Goal: Check status: Check status

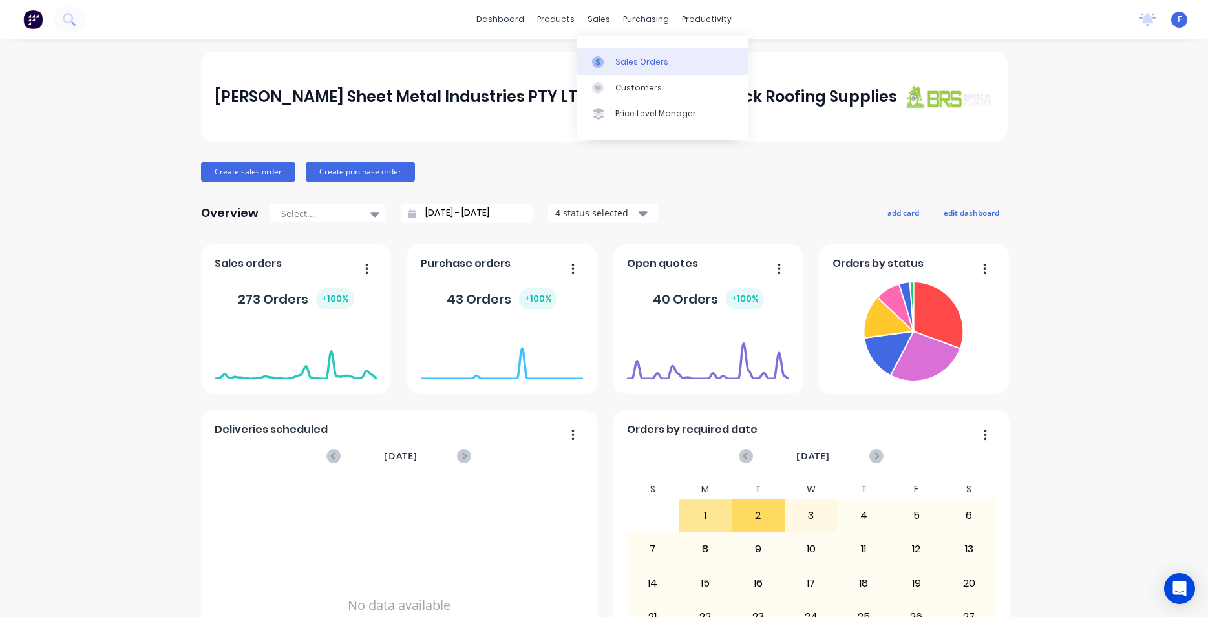
click at [630, 65] on div "Sales Orders" at bounding box center [641, 62] width 53 height 12
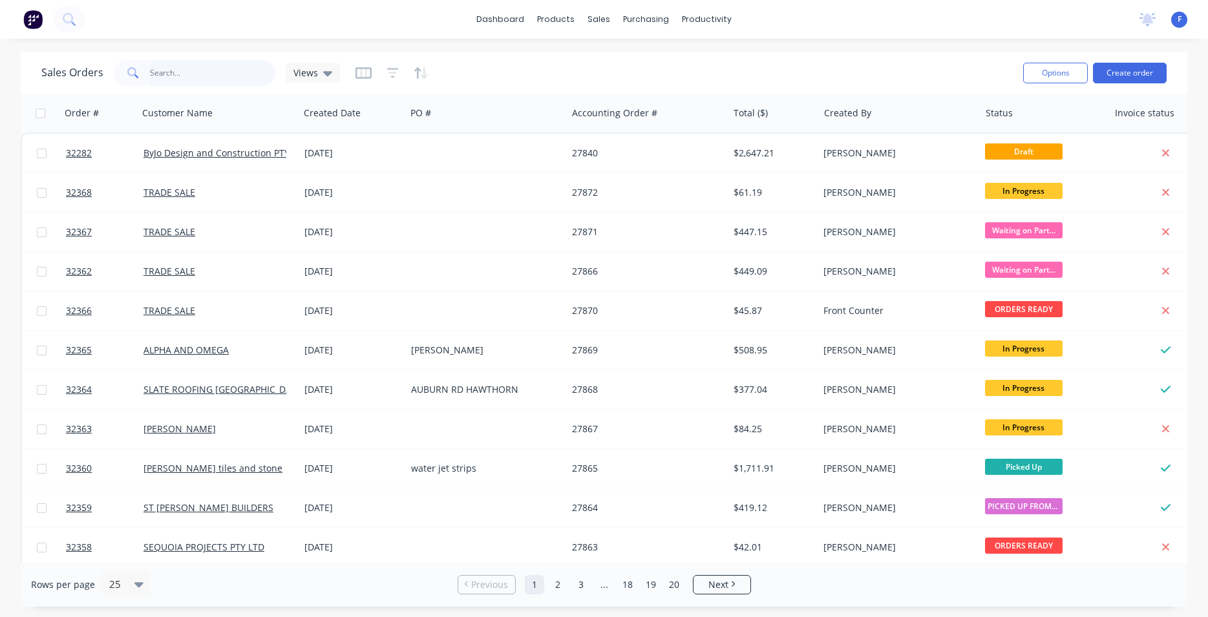
click at [176, 72] on input "text" at bounding box center [213, 73] width 126 height 26
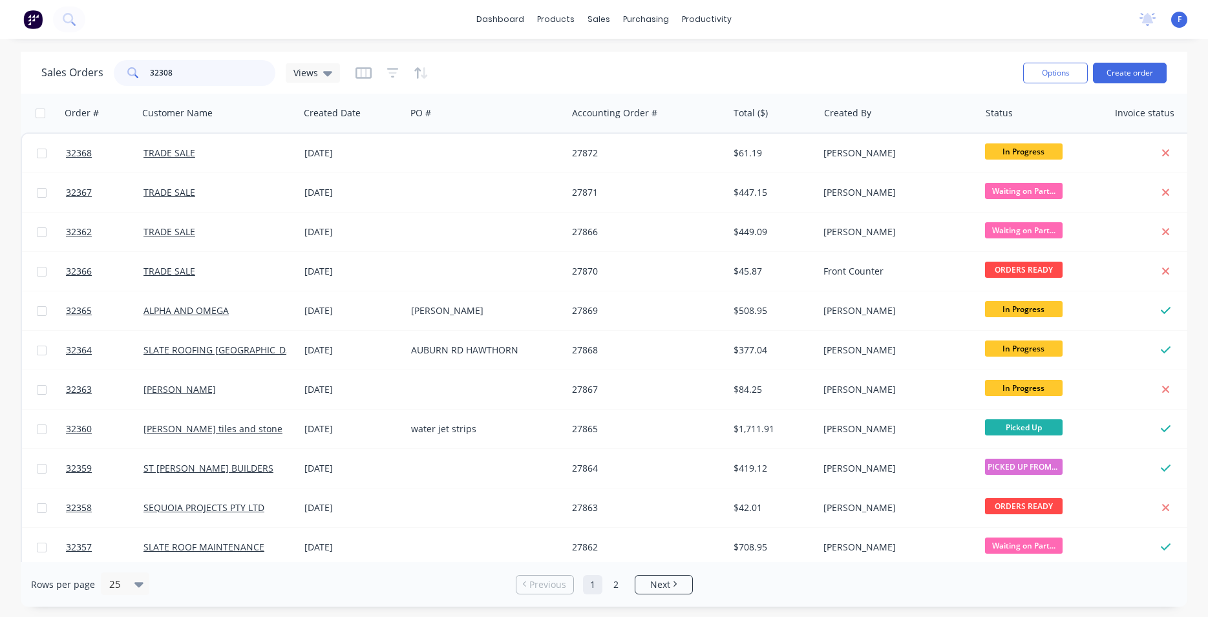
type input "32308"
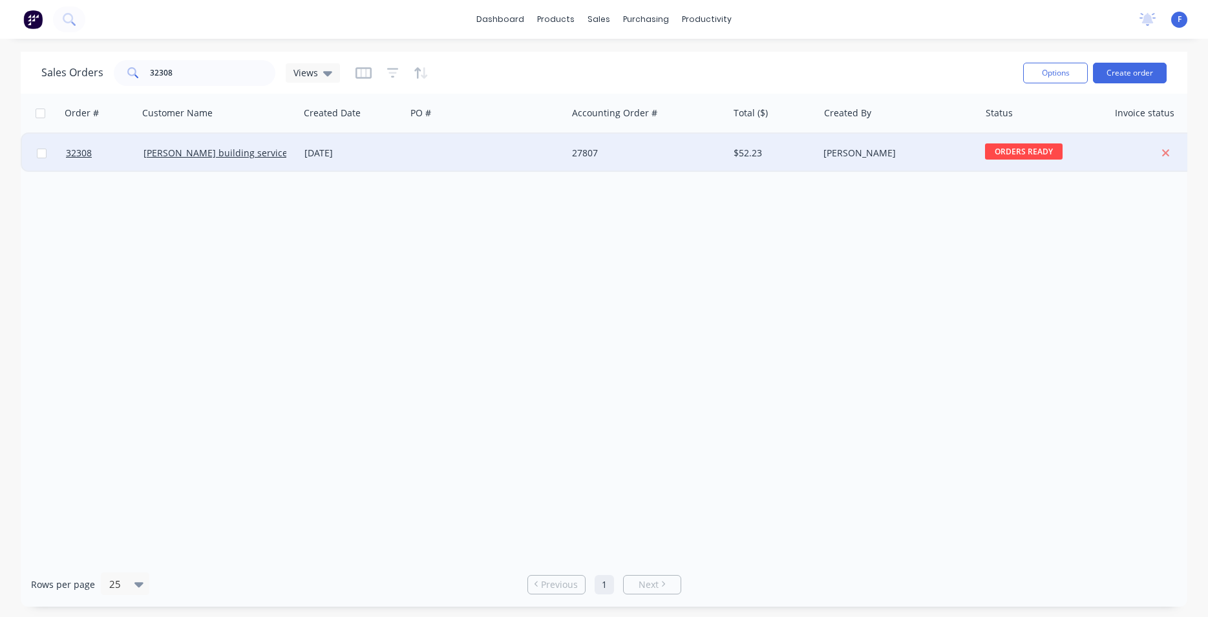
click at [383, 152] on div "28 Aug 2025" at bounding box center [352, 153] width 96 height 13
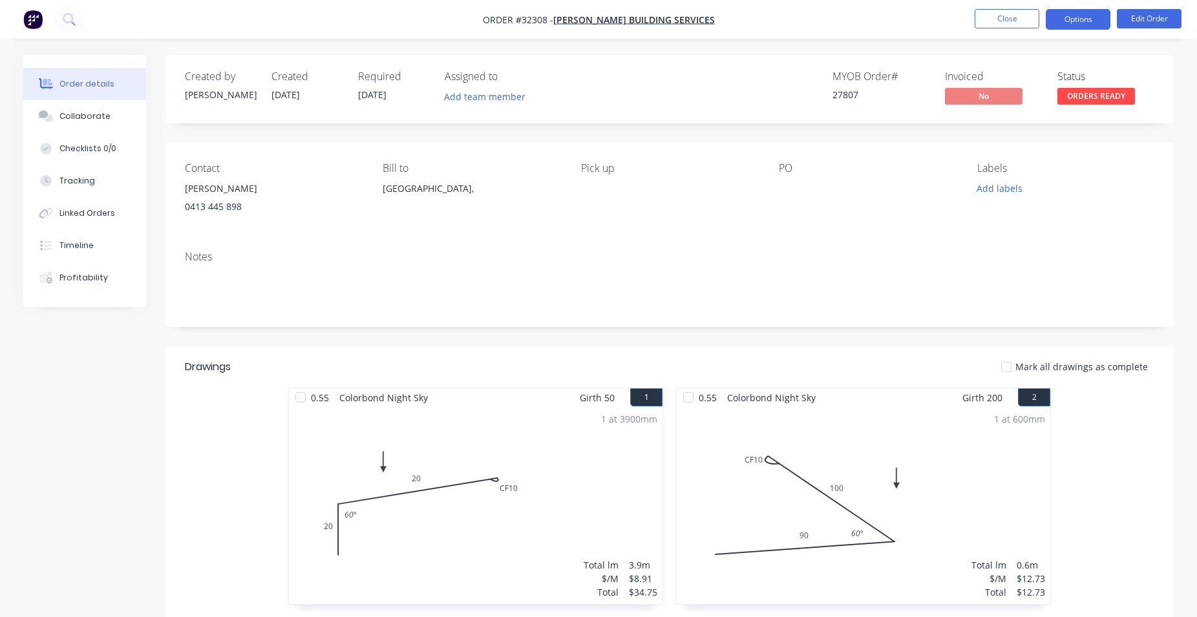
click at [1060, 20] on button "Options" at bounding box center [1078, 19] width 65 height 21
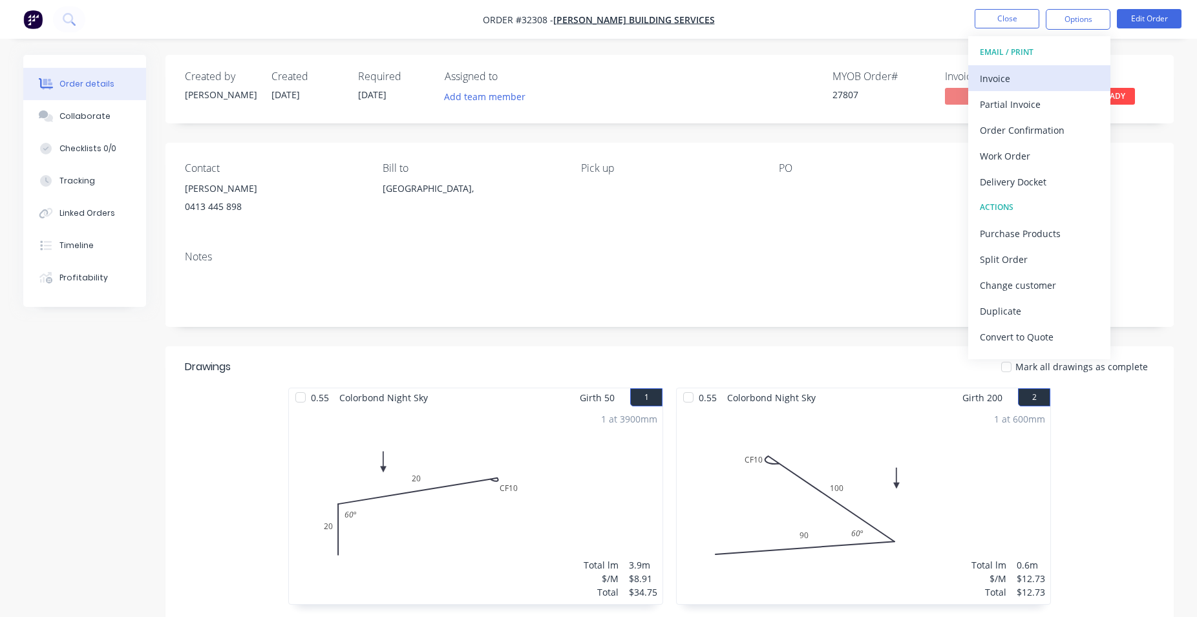
click at [1066, 78] on div "Invoice" at bounding box center [1039, 78] width 119 height 19
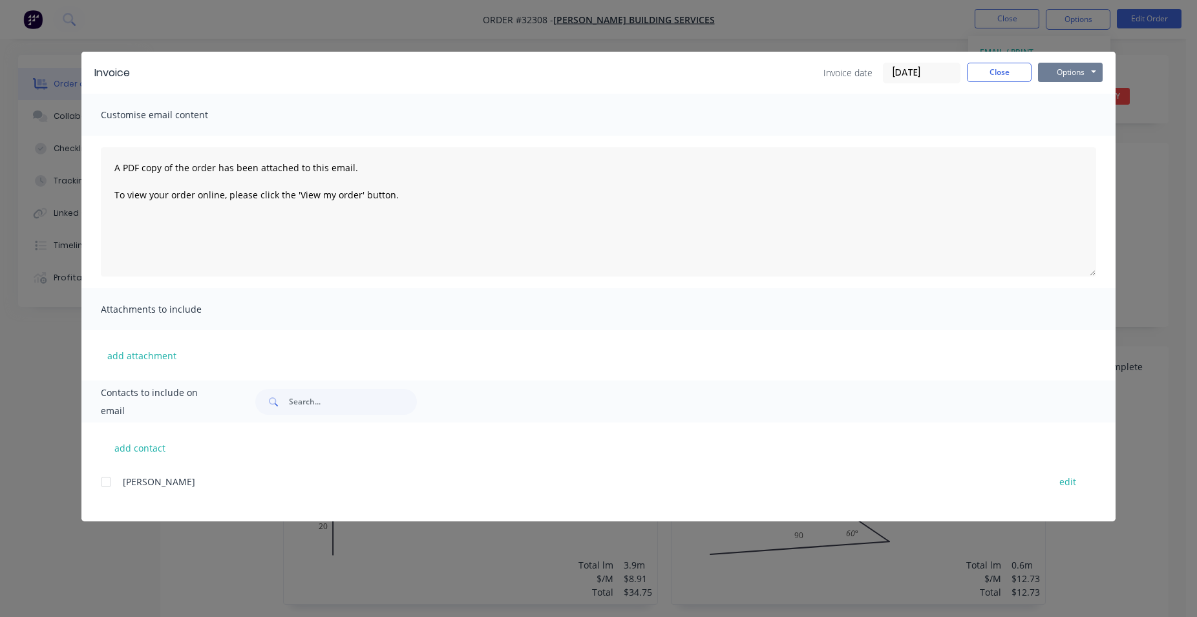
click at [1069, 76] on button "Options" at bounding box center [1070, 72] width 65 height 19
click at [1074, 119] on button "Print" at bounding box center [1079, 116] width 83 height 21
click at [1014, 70] on button "Close" at bounding box center [999, 72] width 65 height 19
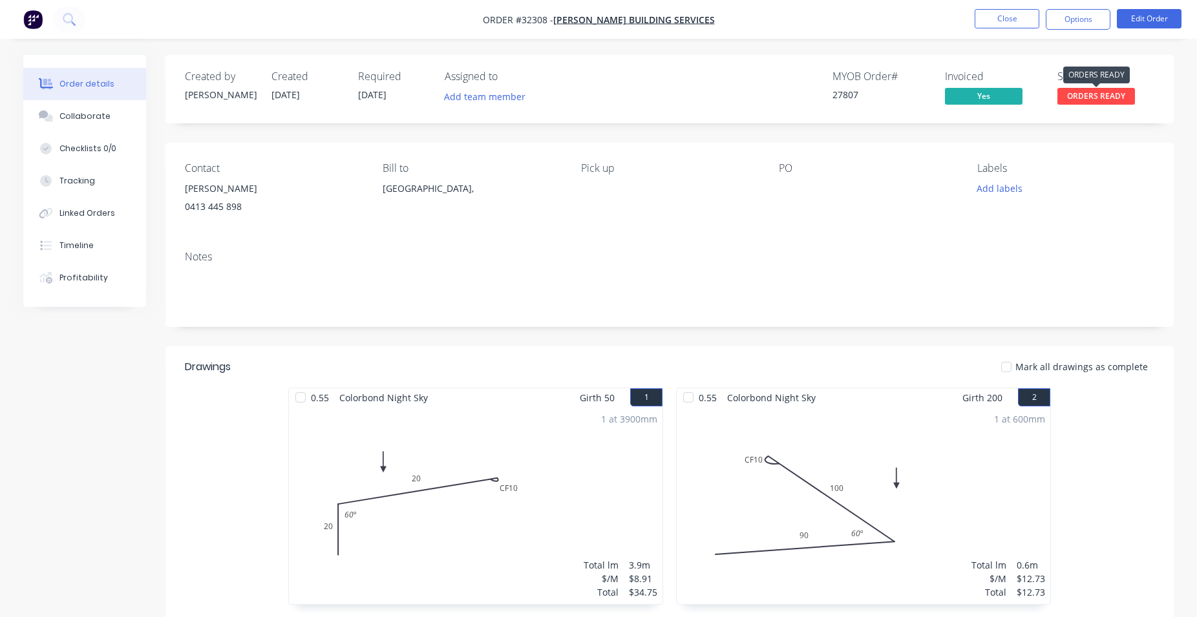
click at [1103, 97] on span "ORDERS READY" at bounding box center [1096, 96] width 78 height 16
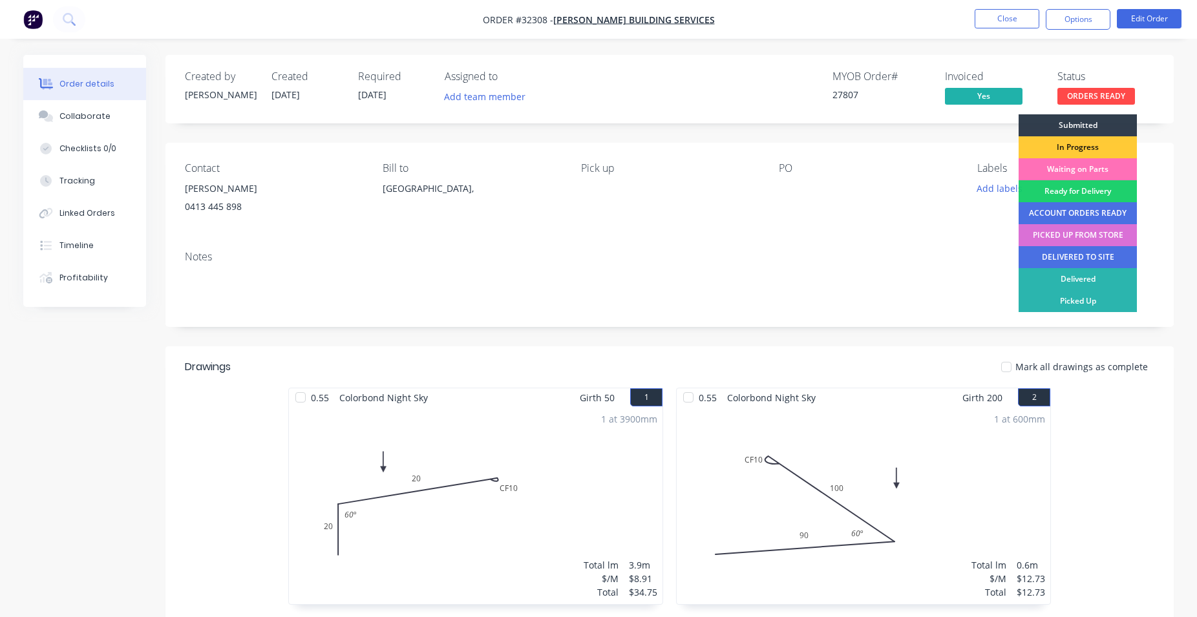
click at [1069, 231] on div "PICKED UP FROM STORE" at bounding box center [1078, 235] width 118 height 22
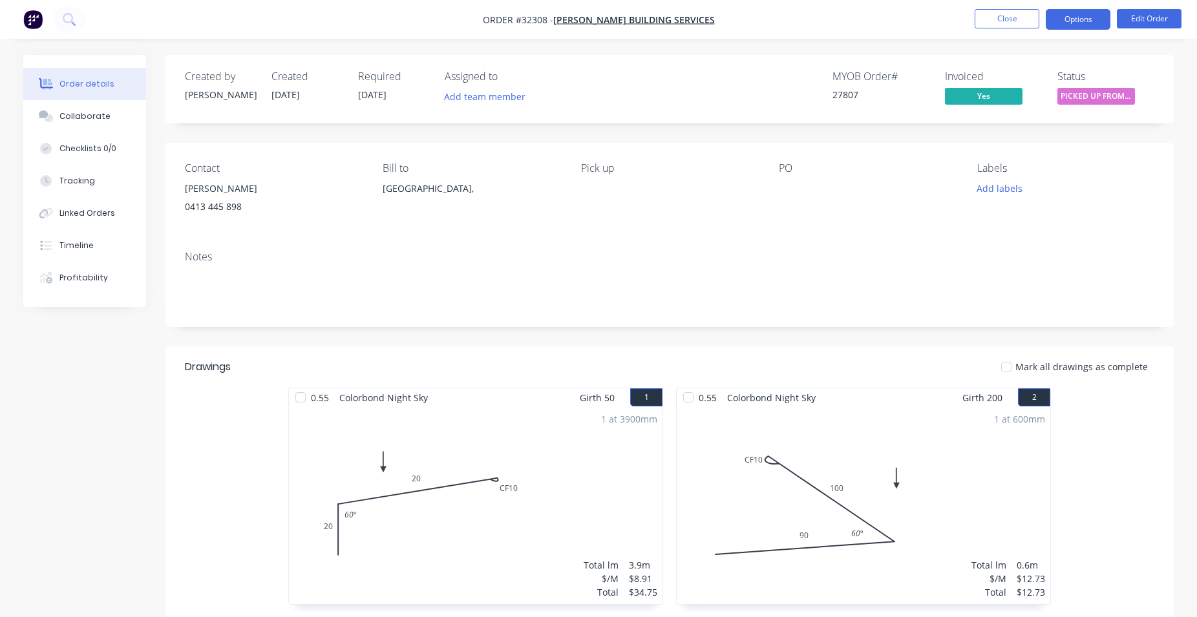
click at [1072, 21] on button "Options" at bounding box center [1078, 19] width 65 height 21
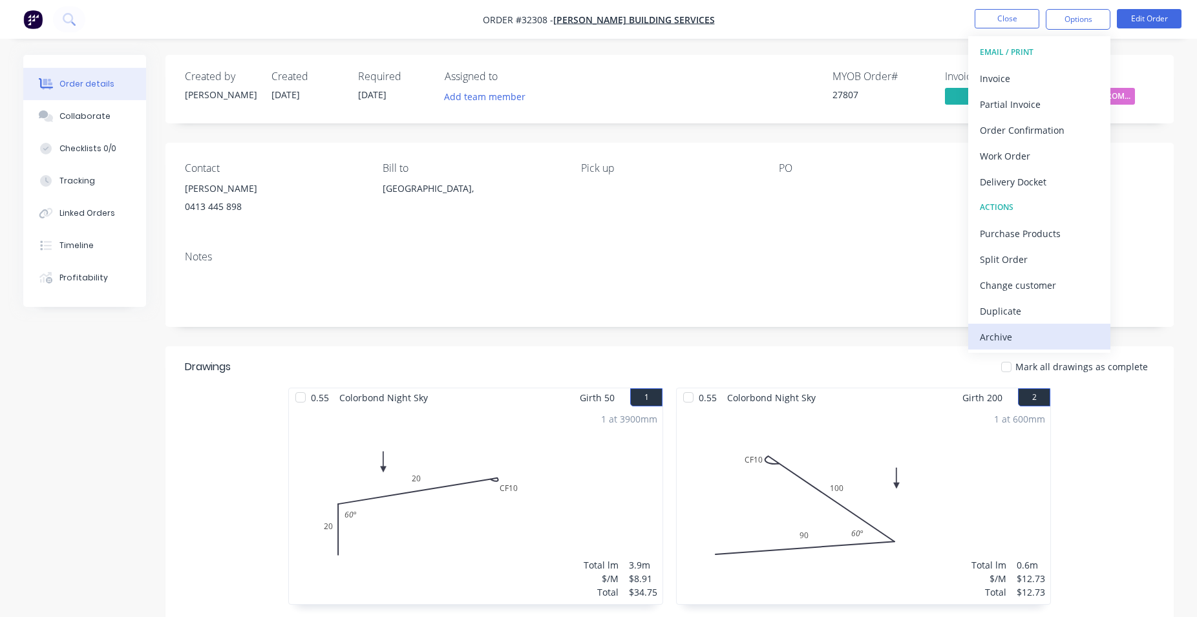
click at [1053, 343] on div "Archive" at bounding box center [1039, 337] width 119 height 19
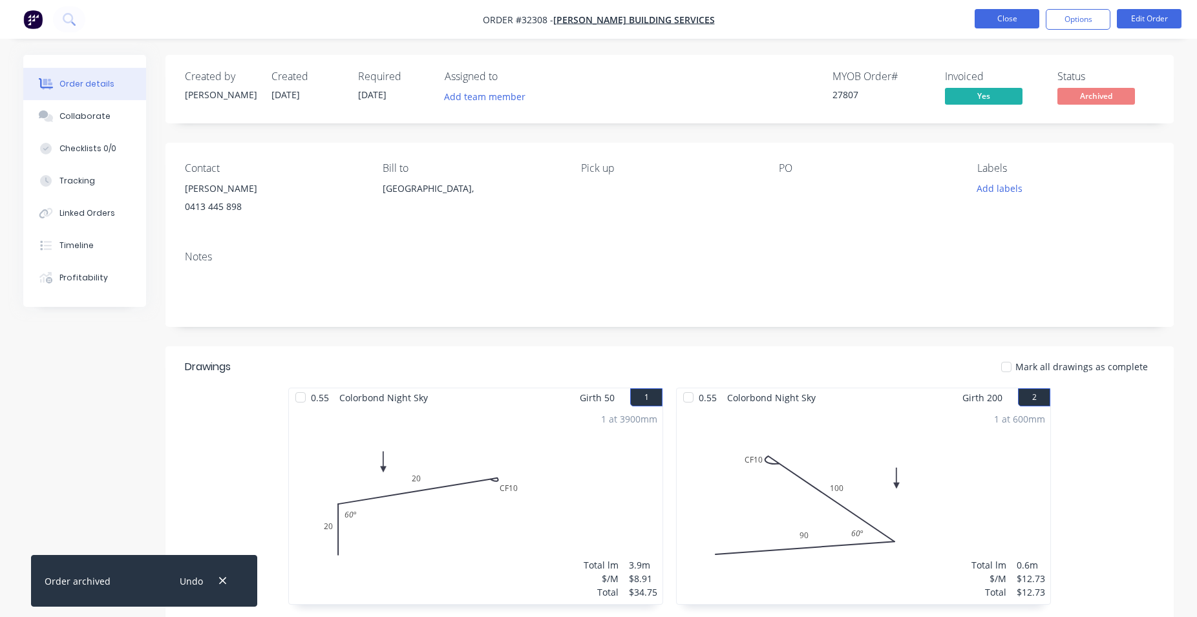
click at [997, 24] on button "Close" at bounding box center [1007, 18] width 65 height 19
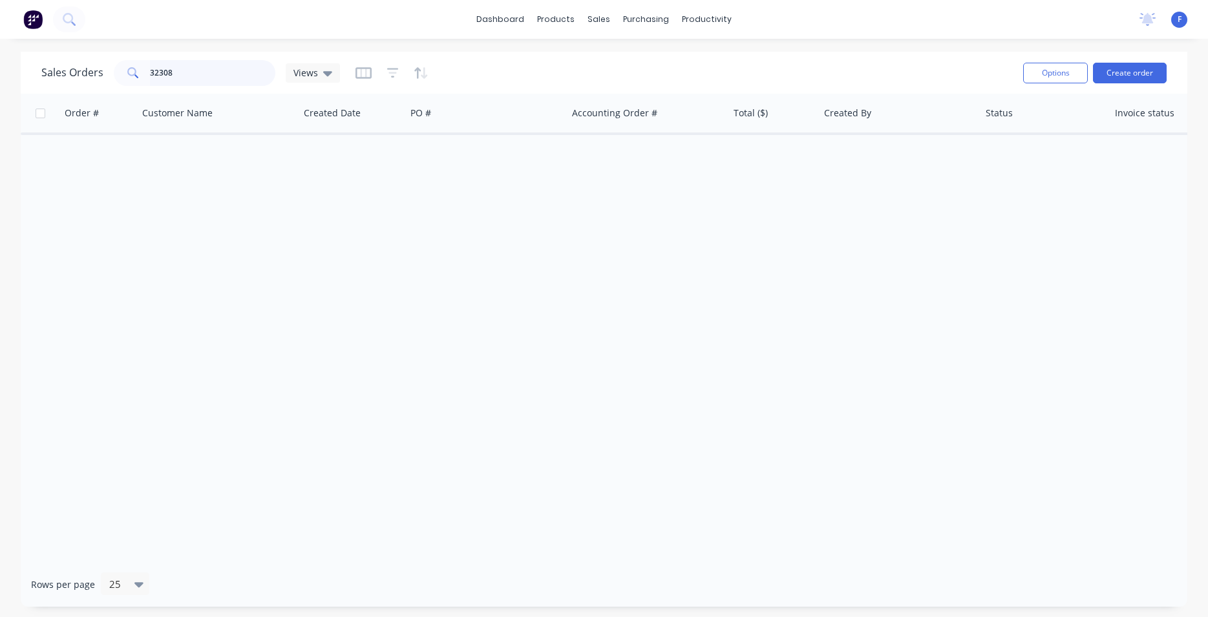
click at [222, 65] on input "32308" at bounding box center [213, 73] width 126 height 26
type input "3"
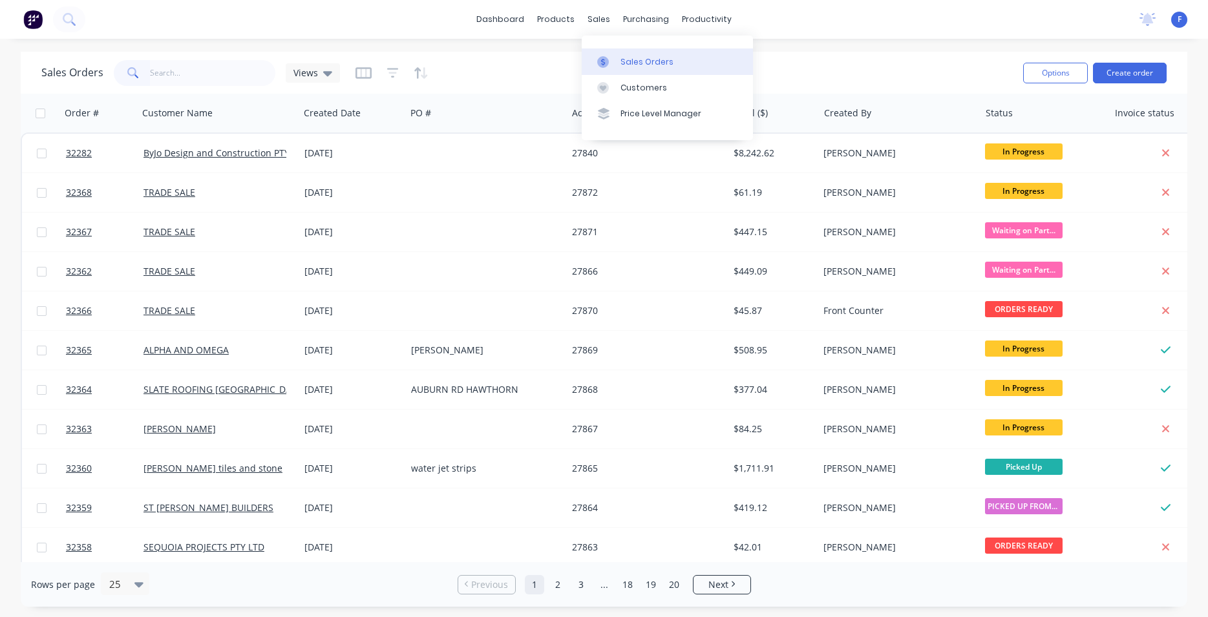
click at [644, 62] on div "Sales Orders" at bounding box center [646, 62] width 53 height 12
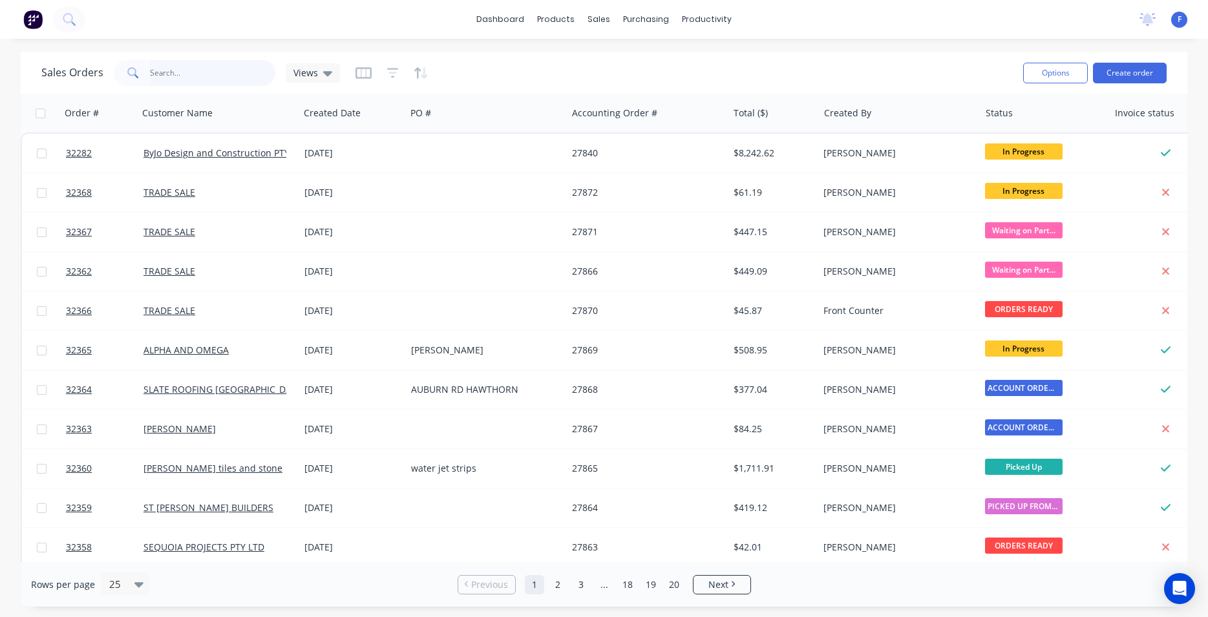
click at [205, 72] on input "text" at bounding box center [213, 73] width 126 height 26
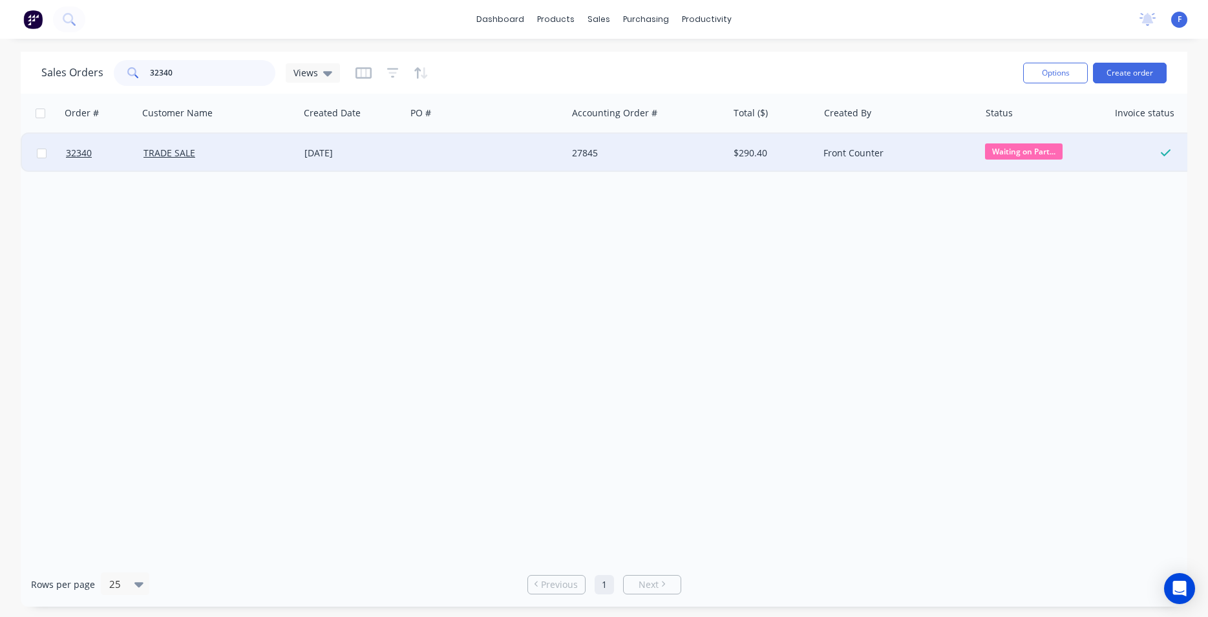
type input "32340"
click at [442, 153] on div at bounding box center [486, 153] width 161 height 39
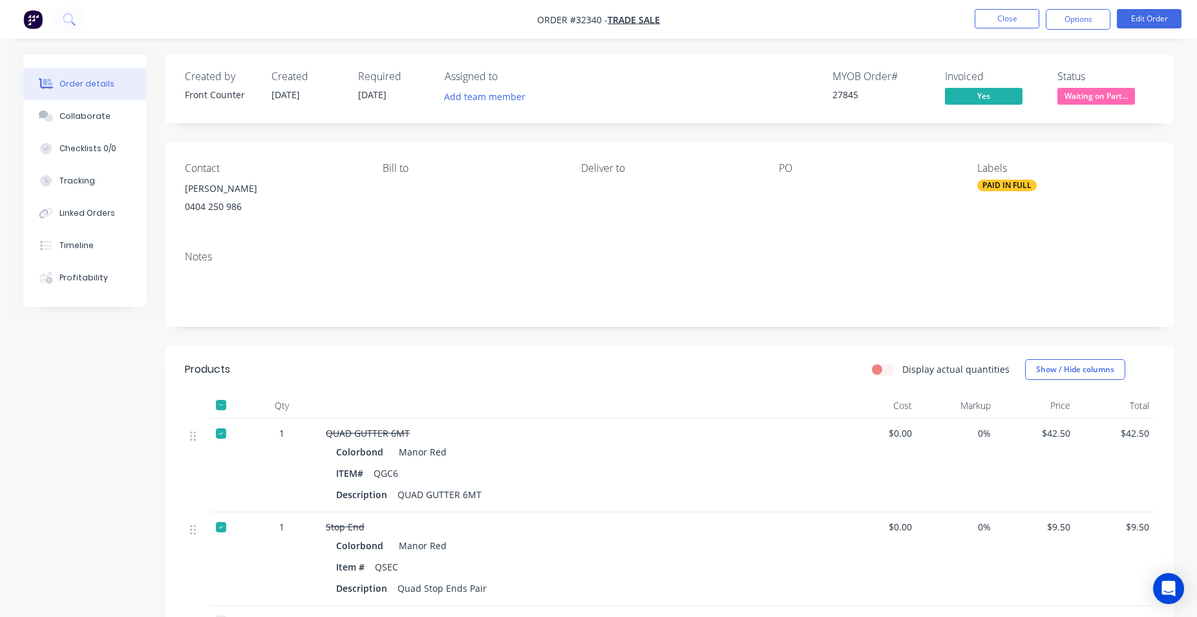
click at [1101, 92] on span "Waiting on Part..." at bounding box center [1096, 96] width 78 height 16
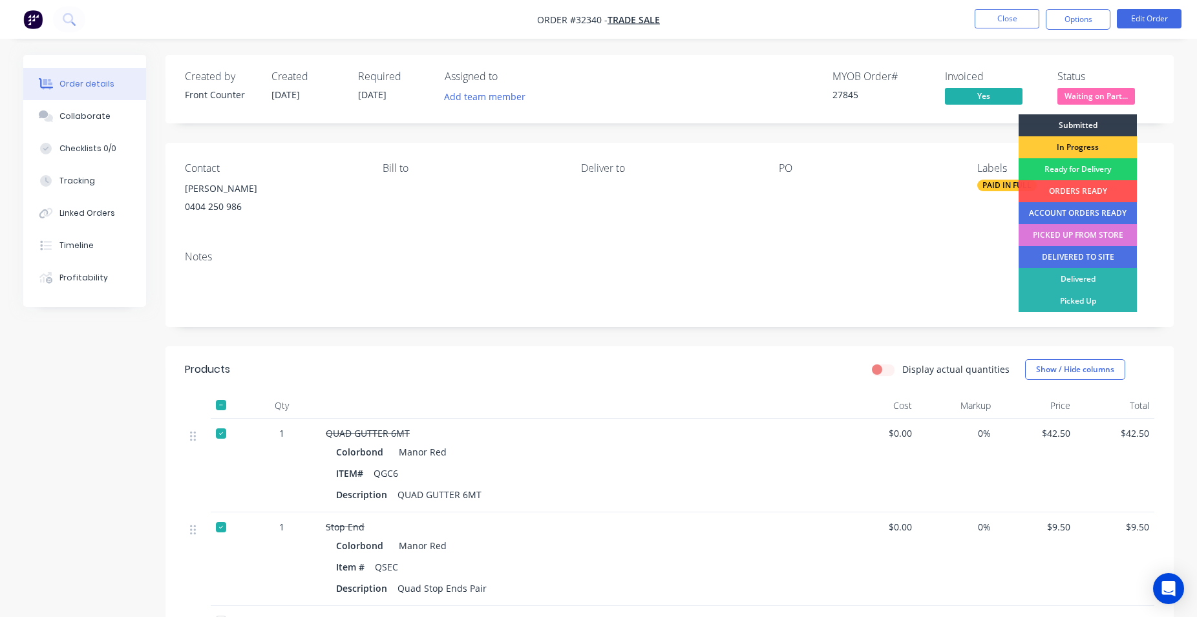
click at [1074, 190] on div "ORDERS READY" at bounding box center [1078, 191] width 118 height 22
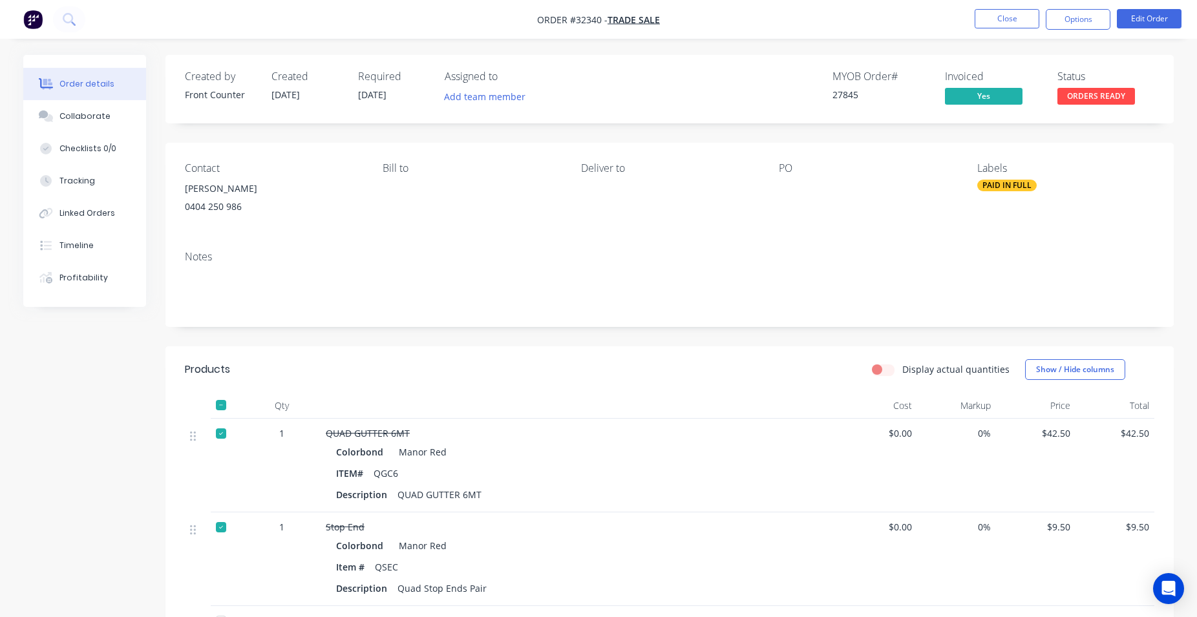
click at [997, 6] on nav "Order #32340 - TRADE SALE Close Options Edit Order" at bounding box center [598, 19] width 1197 height 39
click at [997, 15] on button "Close" at bounding box center [1007, 18] width 65 height 19
